Goal: Information Seeking & Learning: Learn about a topic

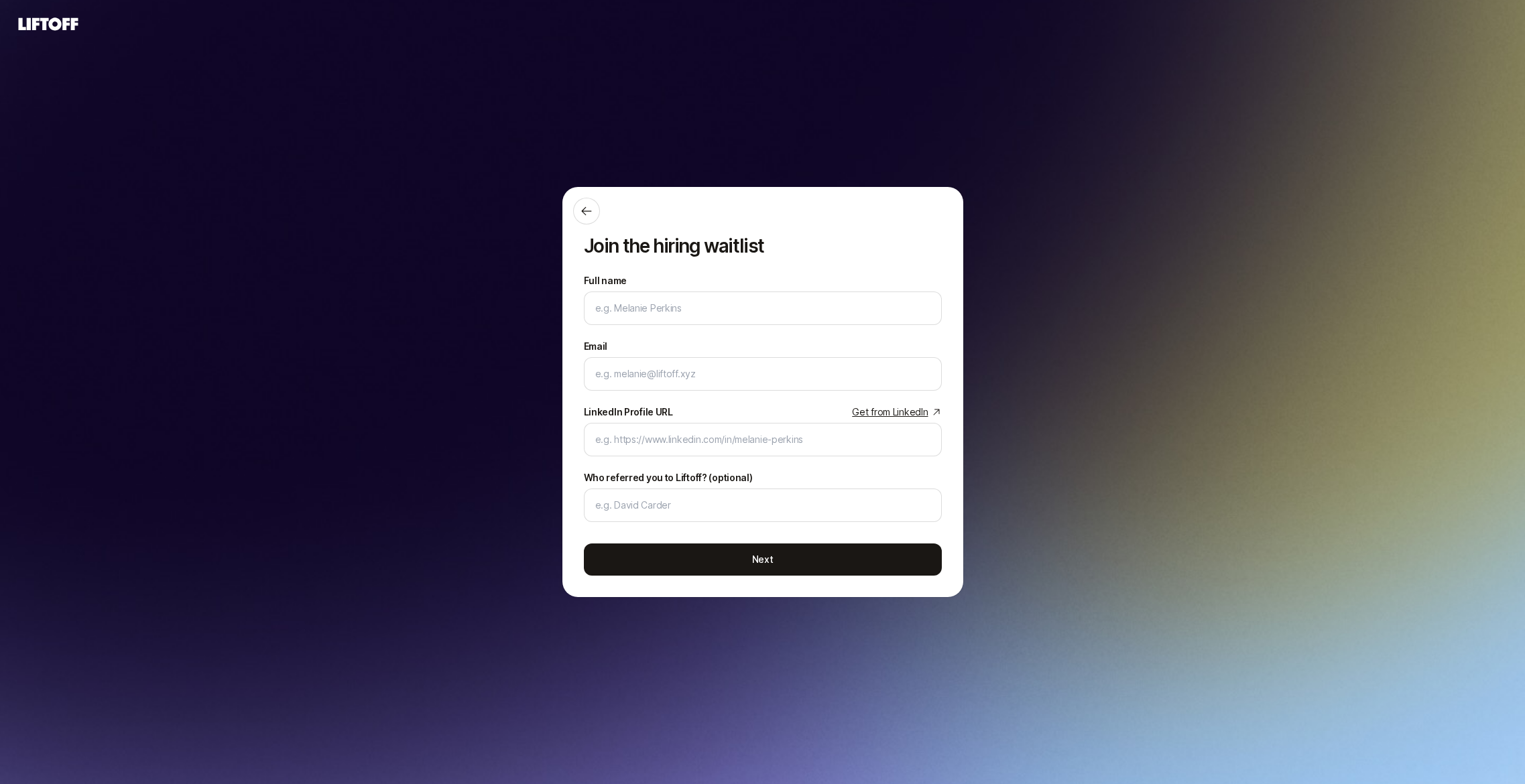
click at [51, 28] on icon at bounding box center [48, 23] width 59 height 13
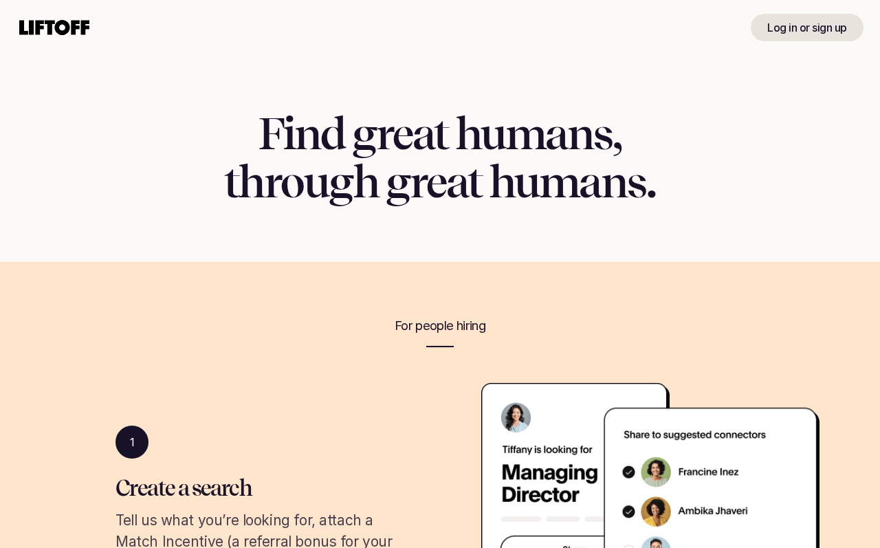
scroll to position [11, 0]
